Goal: Task Accomplishment & Management: Use online tool/utility

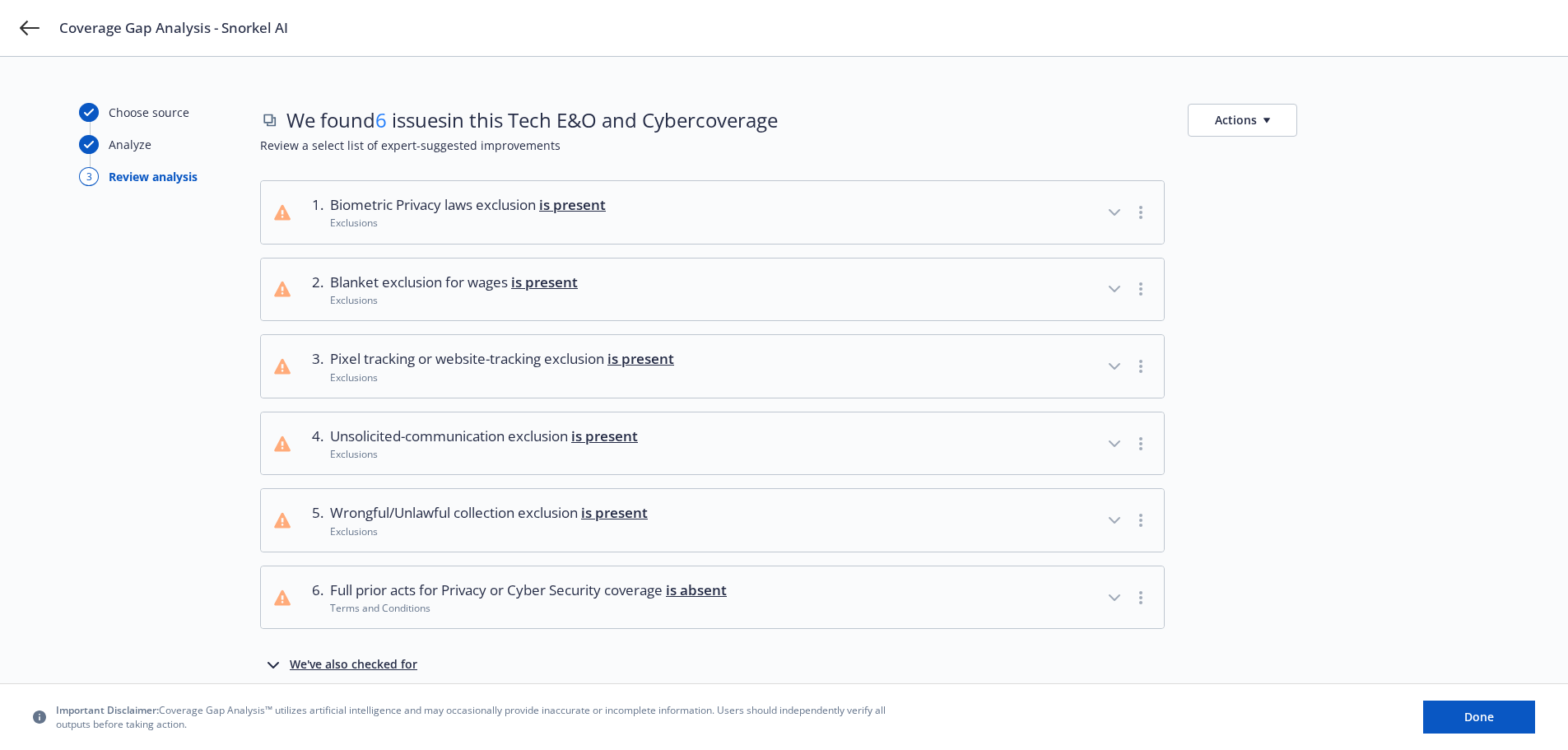
click at [939, 87] on div "Choose source Analyze 3 Review analysis We found 6 issues in this Tech E&O and …" at bounding box center [784, 436] width 1568 height 758
drag, startPoint x: 1269, startPoint y: 327, endPoint x: 1268, endPoint y: 339, distance: 12.0
click at [1268, 339] on div "1 . Biometric Privacy laws exclusion is present Exclusions 2 . Blanket exclusio…" at bounding box center [874, 405] width 1229 height 449
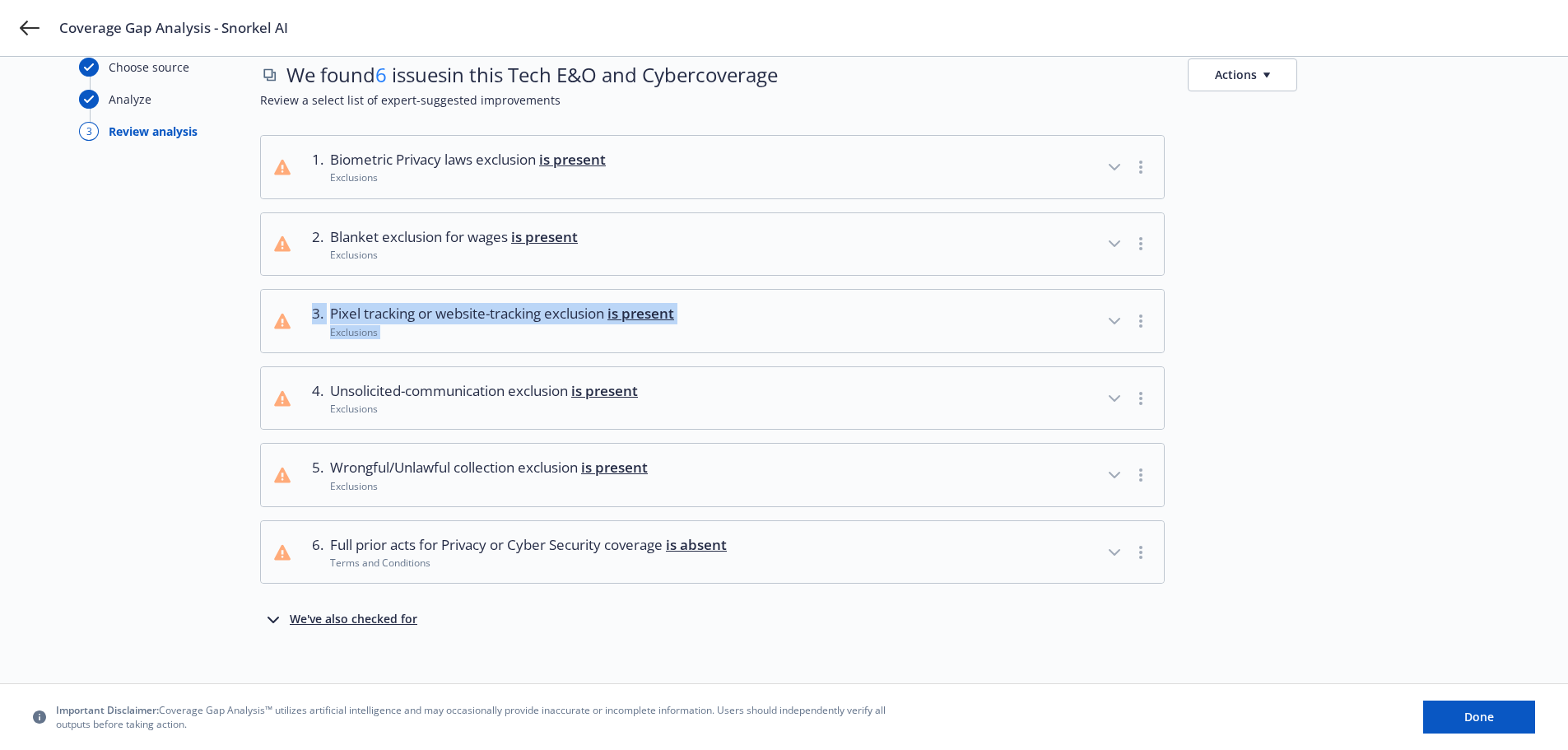
scroll to position [64, 0]
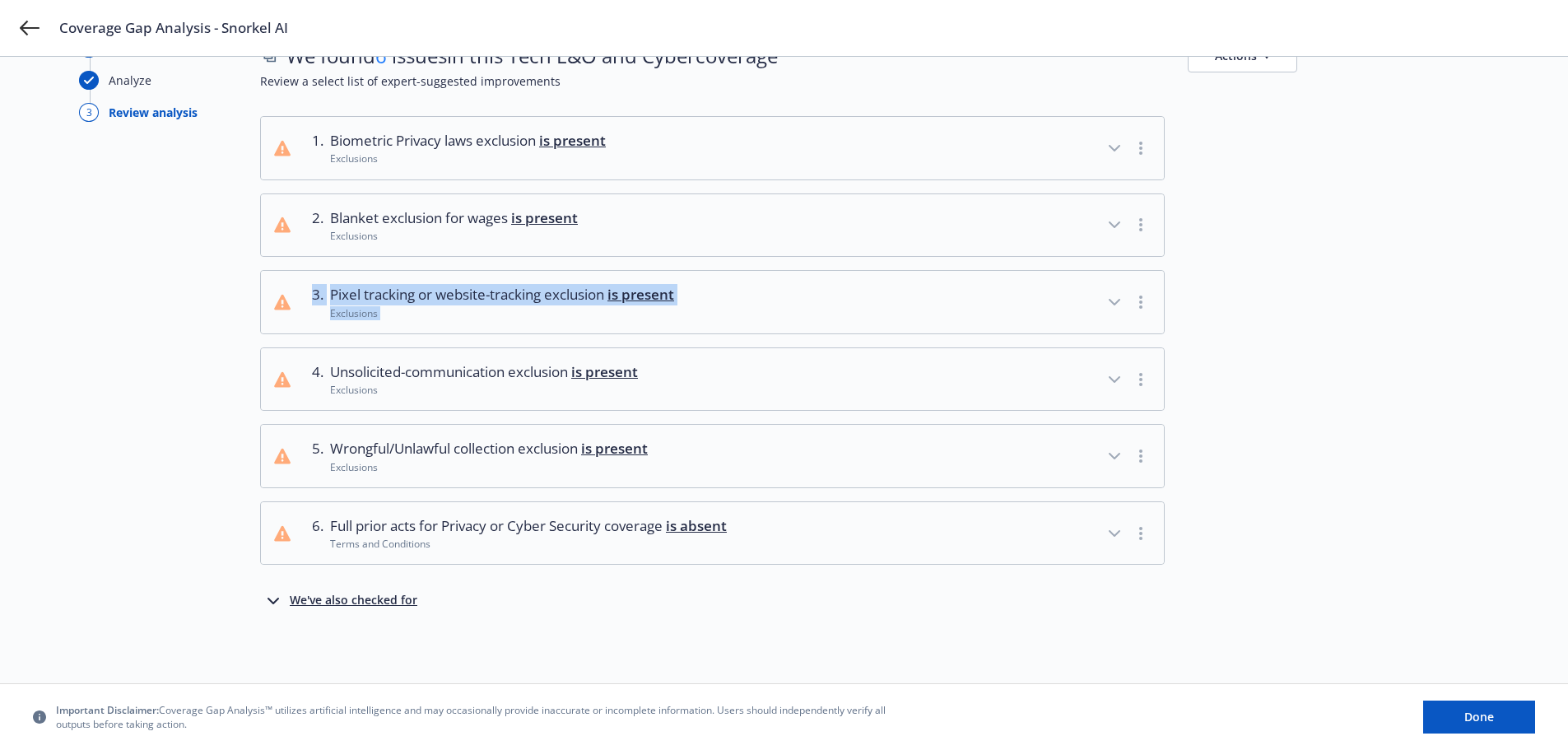
click at [1268, 339] on div "1 . Biometric Privacy laws exclusion is present Exclusions 2 . Blanket exclusio…" at bounding box center [874, 340] width 1229 height 449
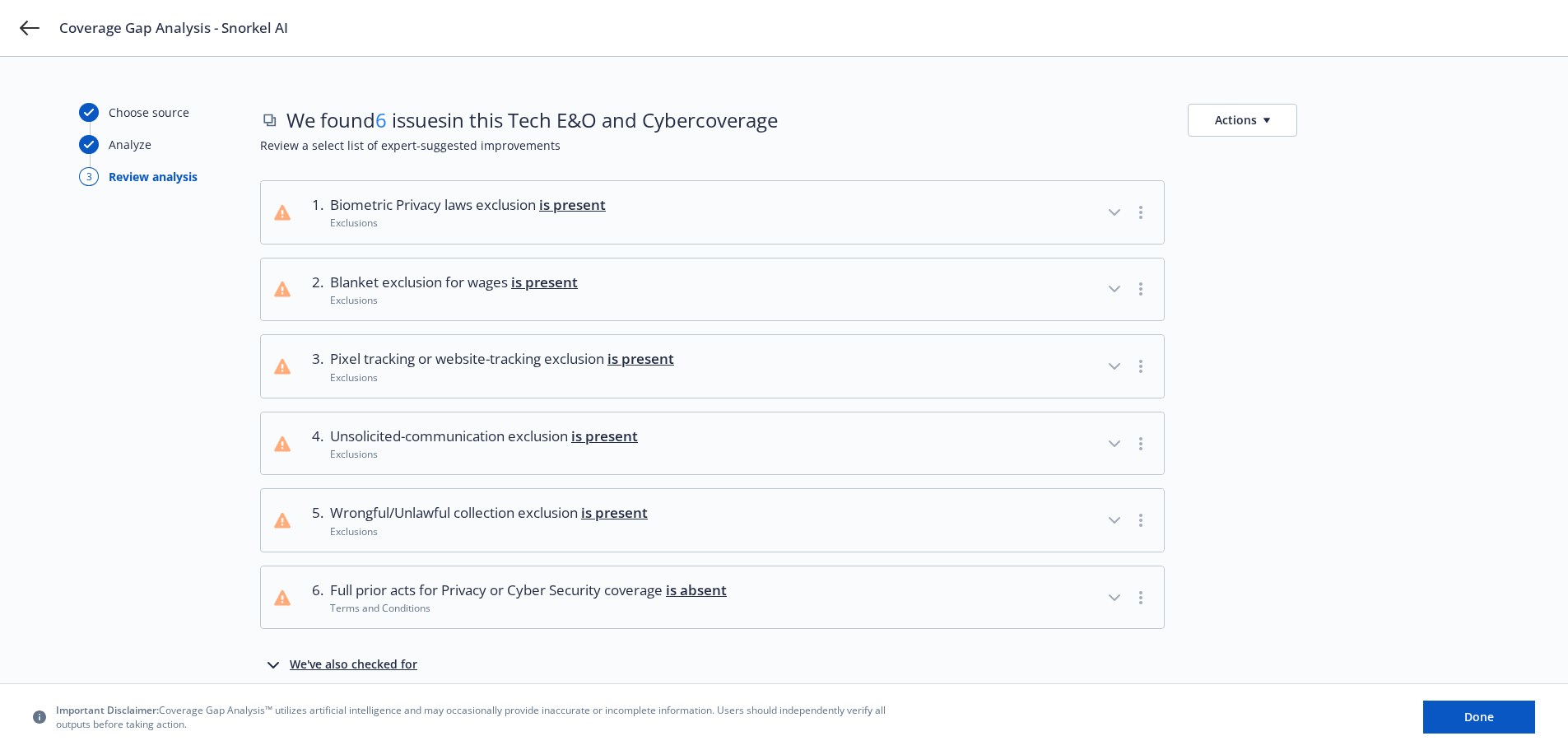
click at [1288, 344] on div at bounding box center [1338, 366] width 301 height 64
click at [140, 445] on div "Choose source Analyze 3 Review analysis" at bounding box center [170, 402] width 181 height 599
click at [1507, 715] on button "Done" at bounding box center [1479, 717] width 112 height 33
